Goal: Information Seeking & Learning: Learn about a topic

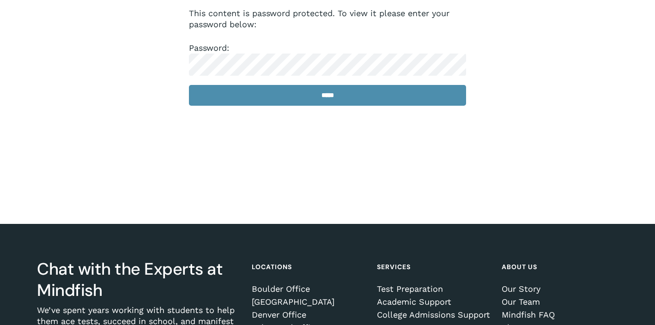
click at [254, 101] on input "*****" at bounding box center [327, 95] width 277 height 21
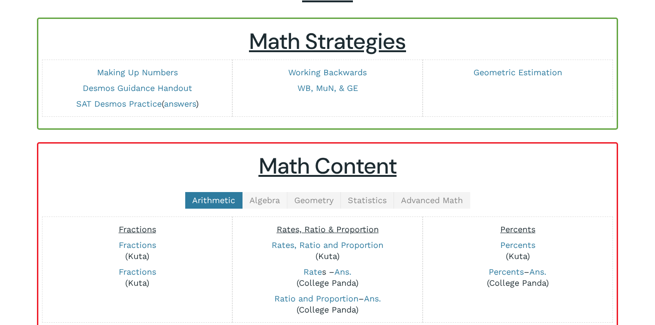
scroll to position [96, 0]
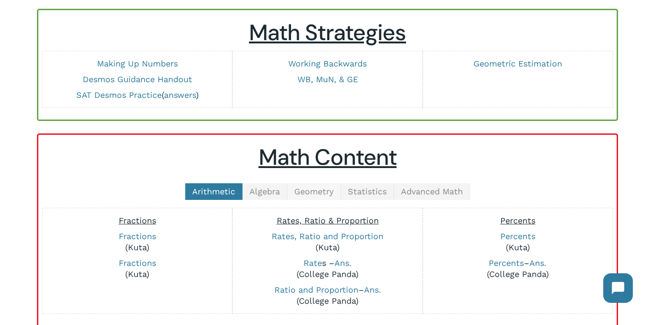
click at [321, 192] on span "Geometry" at bounding box center [313, 192] width 39 height 10
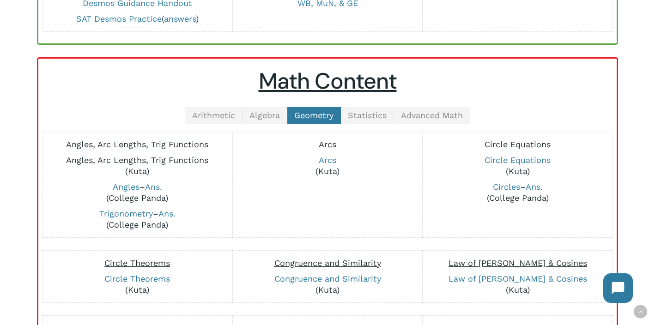
scroll to position [206, 0]
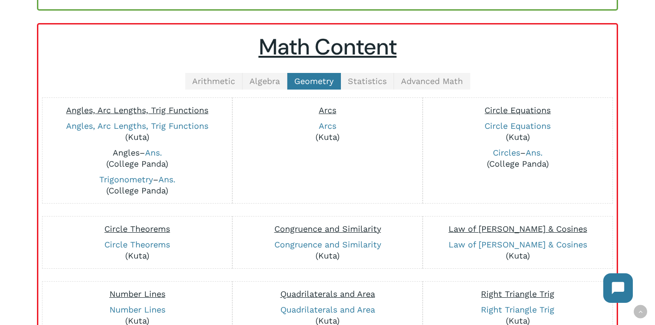
click at [127, 156] on link "Angles" at bounding box center [126, 153] width 27 height 10
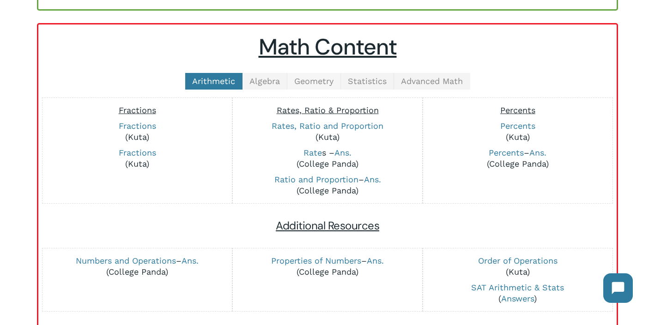
click at [319, 84] on span "Geometry" at bounding box center [313, 81] width 39 height 10
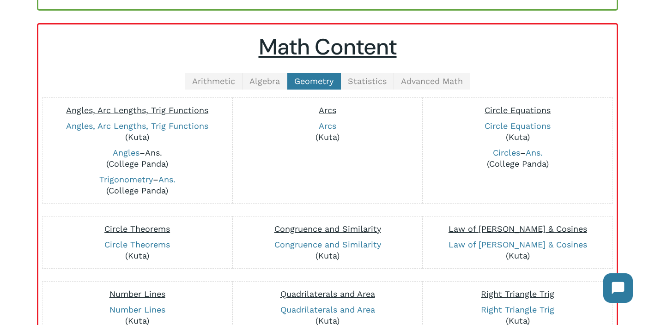
click at [156, 150] on link "Ans." at bounding box center [153, 153] width 17 height 10
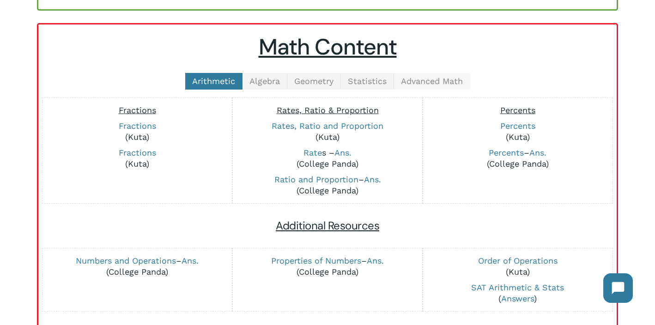
click at [414, 84] on span "Advanced Math" at bounding box center [432, 81] width 62 height 10
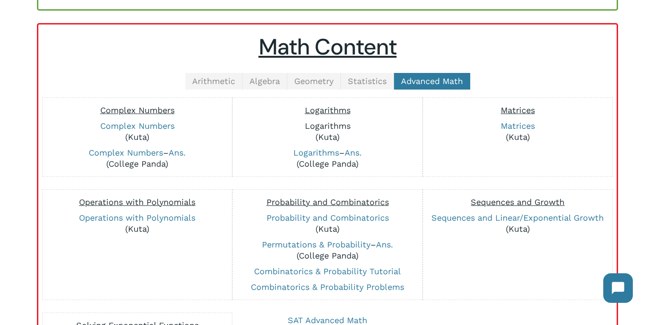
click at [311, 129] on link "Logarithms" at bounding box center [328, 126] width 46 height 10
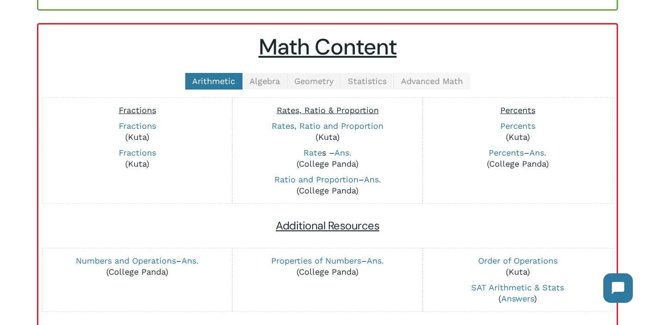
click at [422, 77] on span "Advanced Math" at bounding box center [432, 81] width 62 height 10
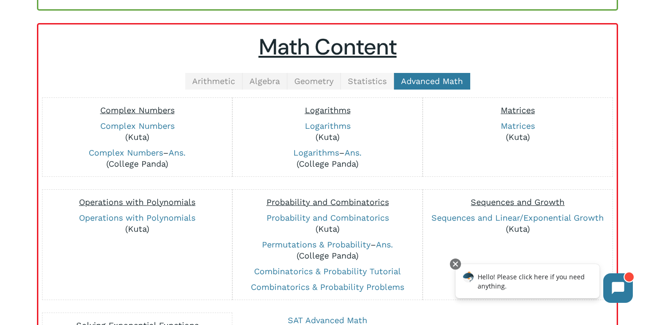
click at [367, 80] on span "Statistics" at bounding box center [367, 81] width 39 height 10
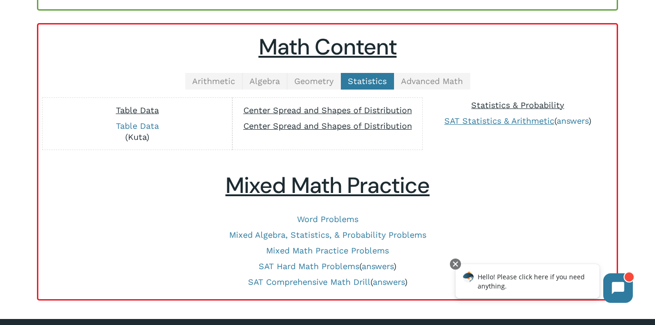
click at [492, 108] on span "Statistics & Probability" at bounding box center [517, 105] width 93 height 10
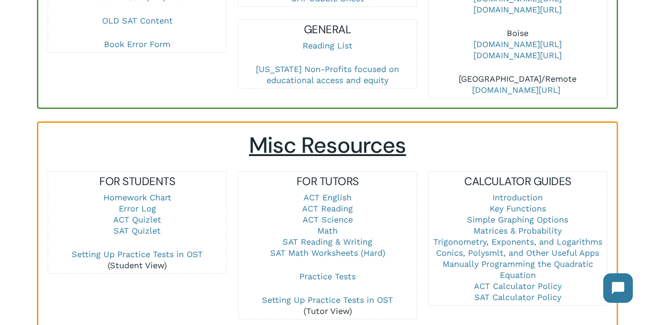
scroll to position [524, 0]
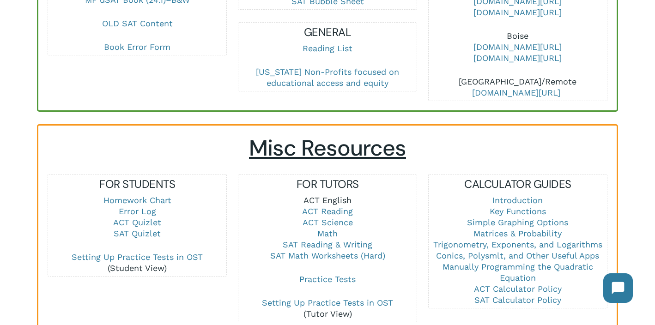
click at [328, 195] on link "ACT English" at bounding box center [327, 200] width 48 height 10
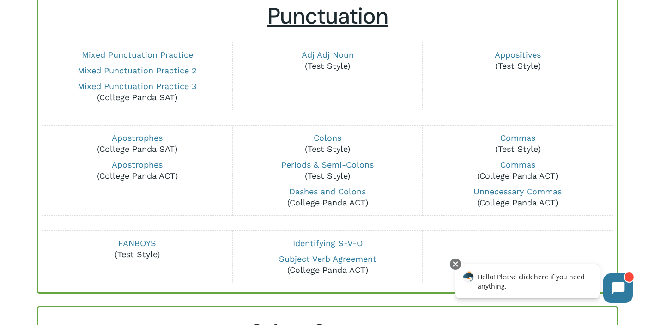
scroll to position [104, 0]
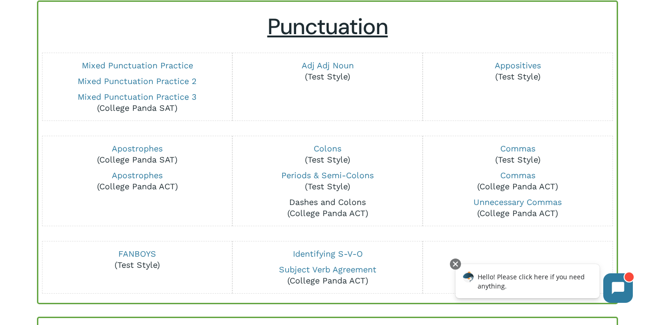
click at [305, 204] on link "Dashes and Colons" at bounding box center [327, 202] width 77 height 10
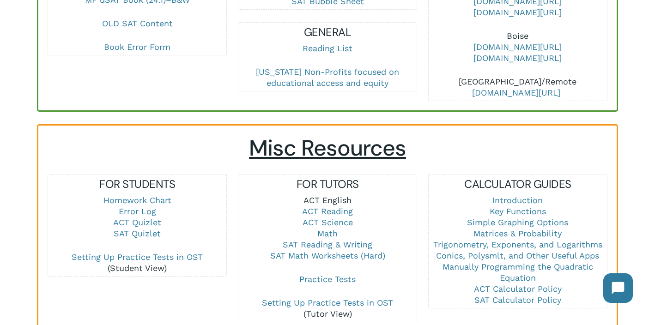
click at [312, 195] on link "ACT English" at bounding box center [327, 200] width 48 height 10
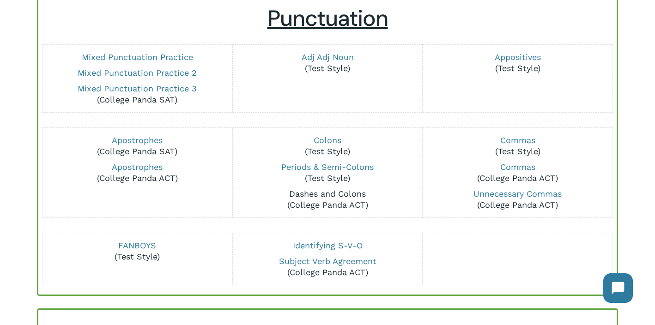
scroll to position [113, 0]
click at [511, 195] on link "Unnecessary Commas" at bounding box center [517, 193] width 88 height 10
click at [524, 167] on link "Commas" at bounding box center [517, 167] width 35 height 10
click at [125, 167] on link "Apostrophes" at bounding box center [137, 167] width 51 height 10
click at [513, 58] on link "Appositives" at bounding box center [517, 57] width 46 height 10
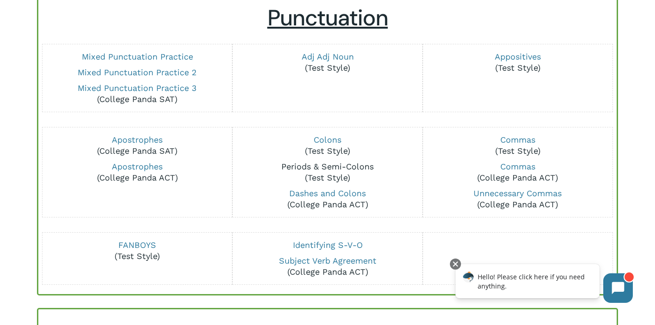
click at [313, 167] on link "Periods & Semi-Colons" at bounding box center [327, 167] width 92 height 10
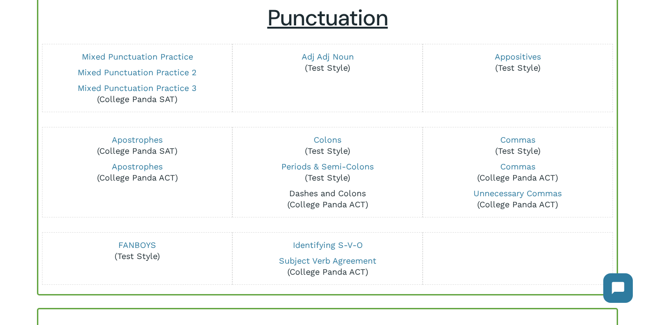
click at [316, 195] on link "Dashes and Colons" at bounding box center [327, 193] width 77 height 10
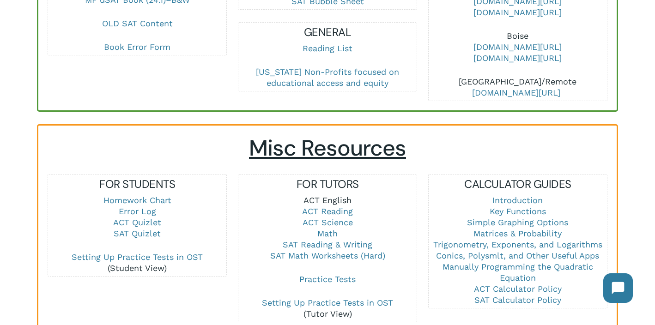
click at [338, 195] on link "ACT English" at bounding box center [327, 200] width 48 height 10
